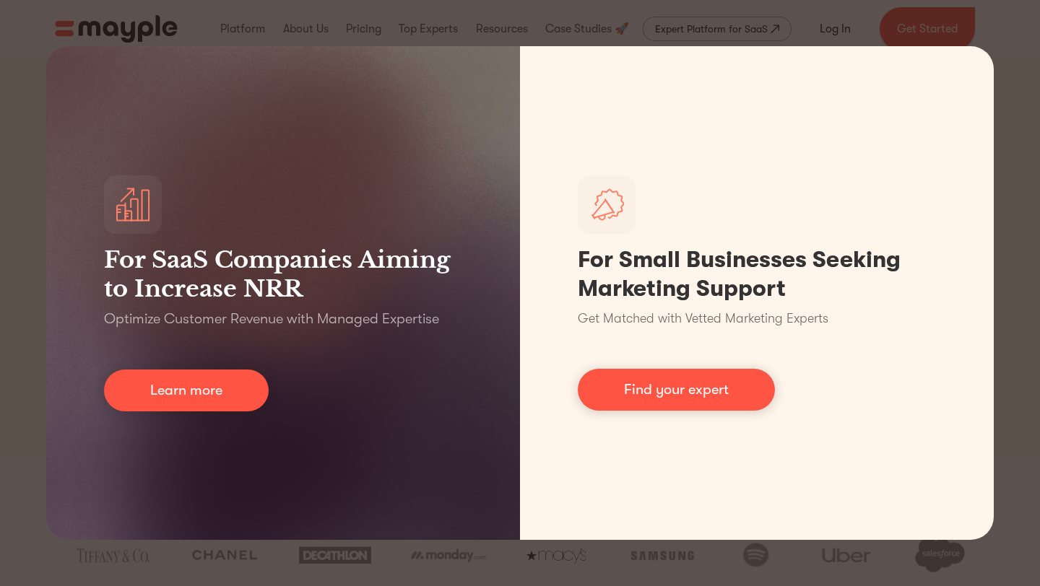
click at [867, 23] on div "For SaaS Companies Aiming to Increase NRR Optimize Customer Revenue with Manage…" at bounding box center [520, 293] width 1040 height 586
click at [0, 181] on div "For SaaS Companies Aiming to Increase NRR Optimize Customer Revenue with Manage…" at bounding box center [520, 293] width 1040 height 586
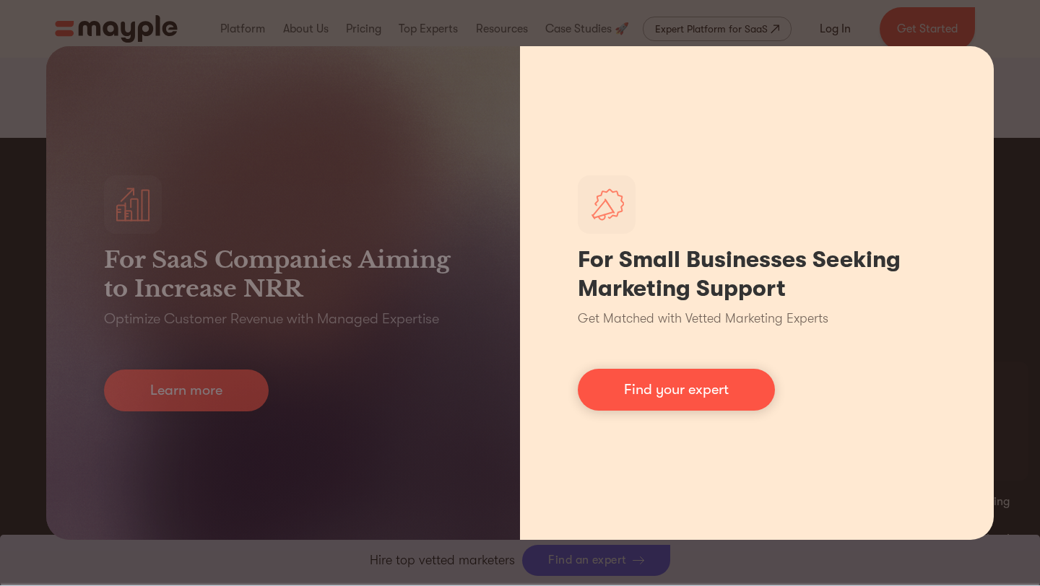
scroll to position [2337, 0]
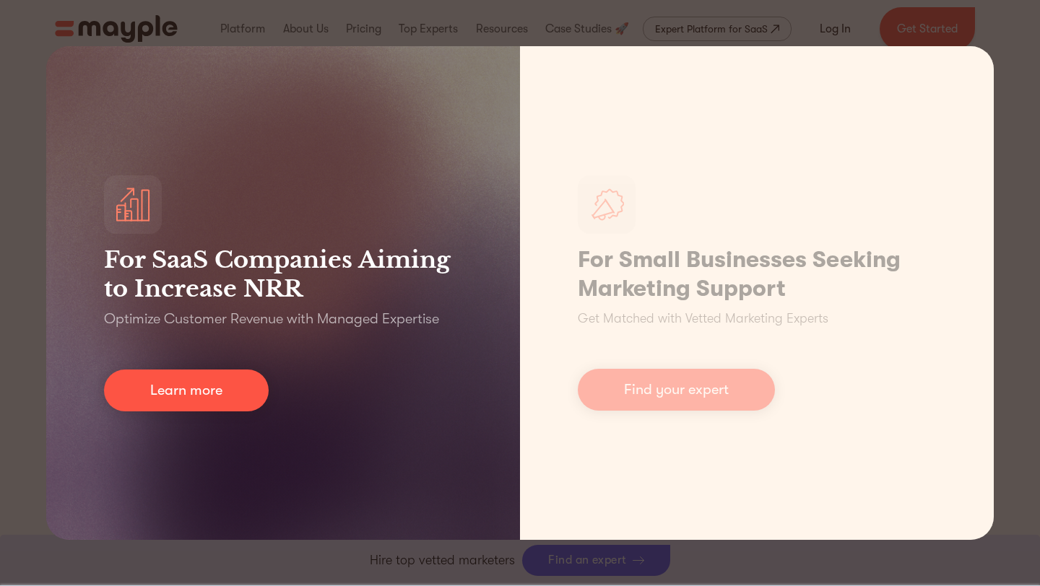
scroll to position [6585, 0]
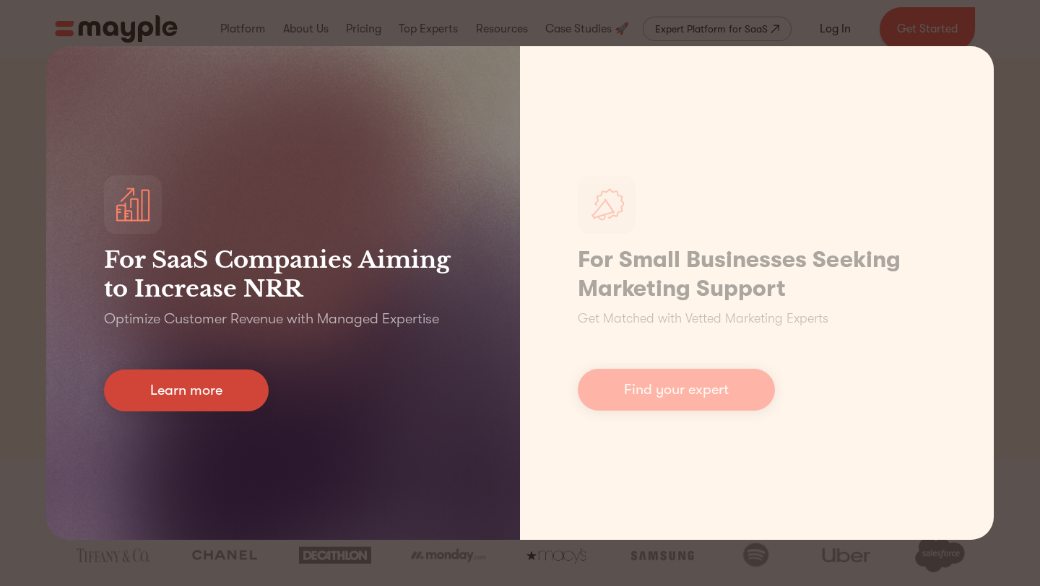
click at [160, 371] on link "Learn more" at bounding box center [186, 391] width 165 height 42
